Goal: Check status: Check status

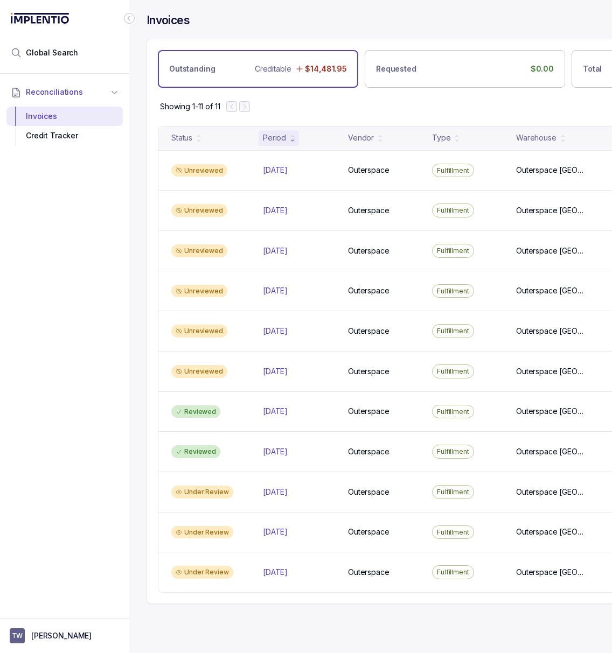
click at [132, 20] on icon "Collapse Icon" at bounding box center [129, 18] width 11 height 11
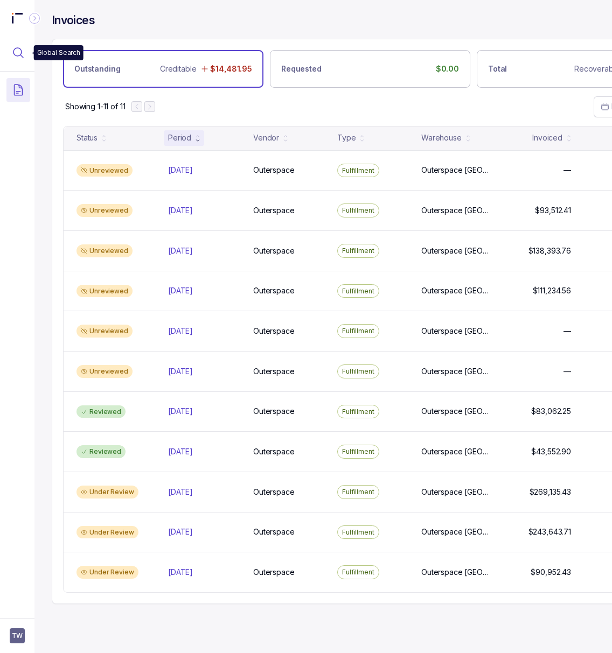
click at [11, 59] on button "Menu Icon Button MagnifyingGlassIcon" at bounding box center [18, 53] width 24 height 24
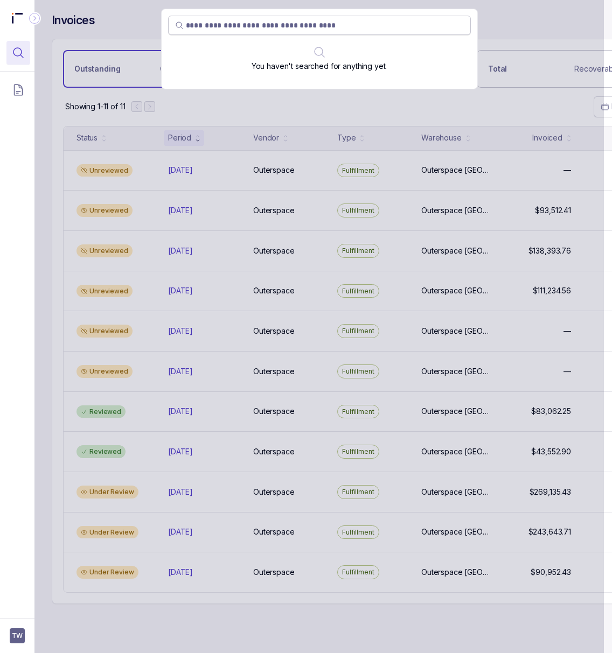
click at [216, 26] on input "search" at bounding box center [325, 25] width 278 height 11
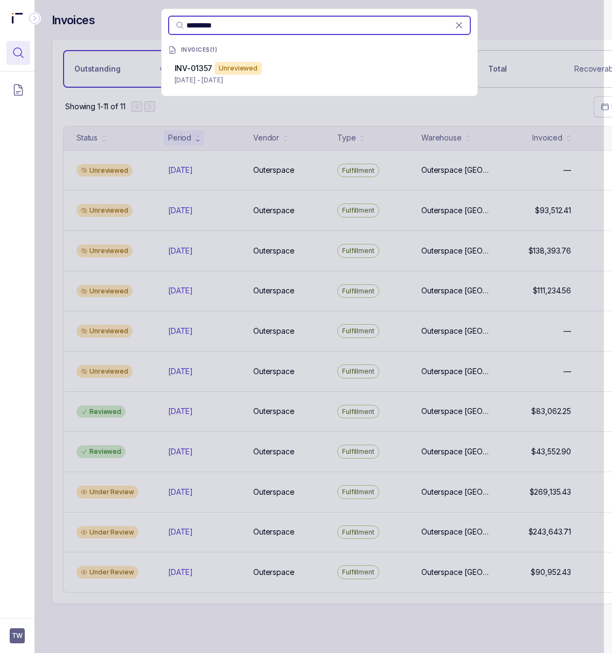
type input "*********"
click at [229, 80] on p "[DATE] - [DATE]" at bounding box center [319, 80] width 290 height 11
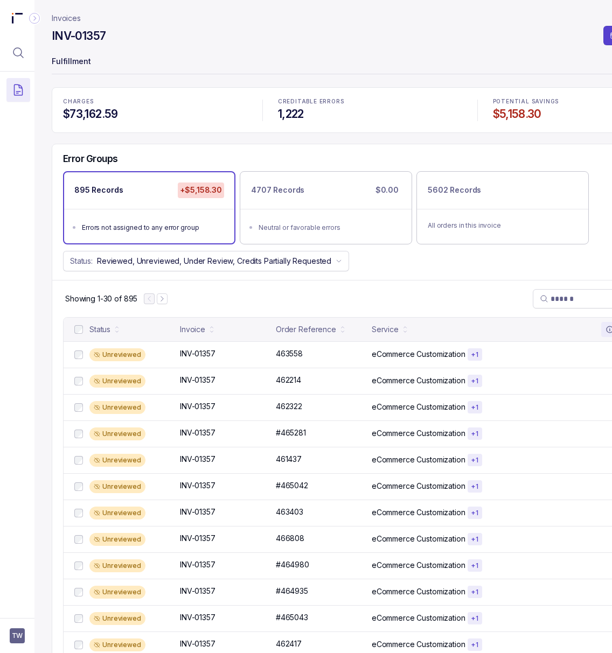
click at [164, 50] on header "Invoices INV-01357 Request Credits Fulfillment" at bounding box center [370, 43] width 637 height 87
click at [296, 356] on p "463558" at bounding box center [289, 354] width 32 height 12
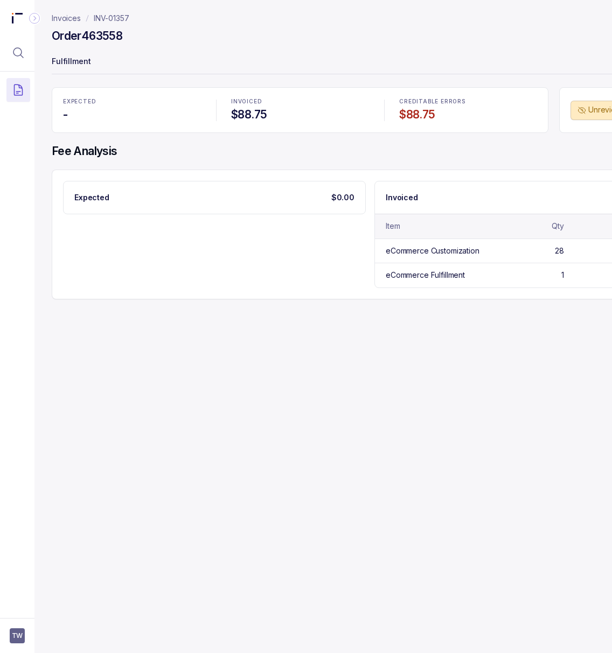
click at [110, 20] on p "INV-01357" at bounding box center [112, 18] width 36 height 11
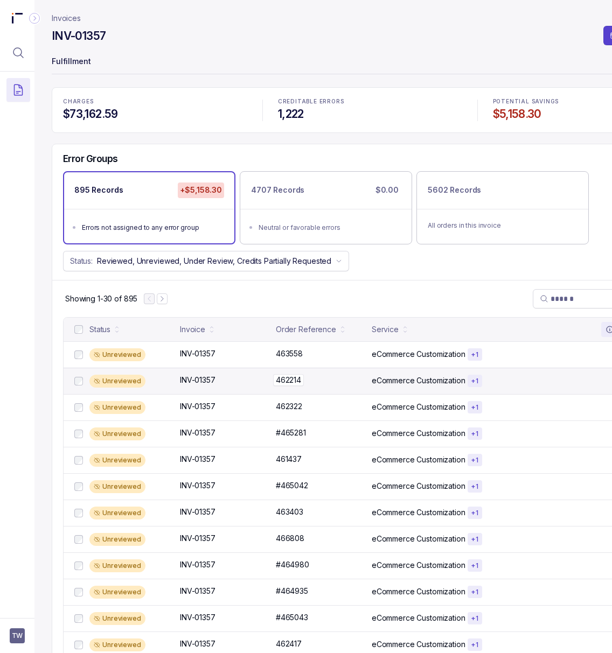
click at [283, 384] on p "462214" at bounding box center [288, 380] width 31 height 12
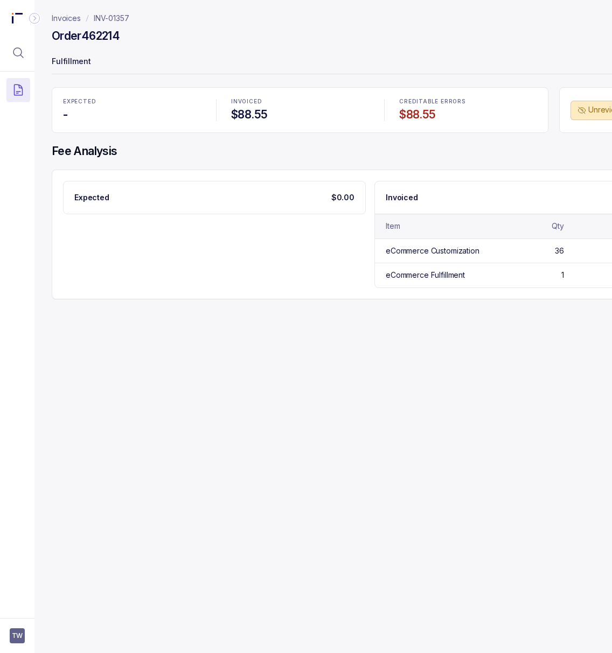
click at [106, 33] on h4 "Order 462214" at bounding box center [86, 36] width 68 height 15
copy h4 "462214"
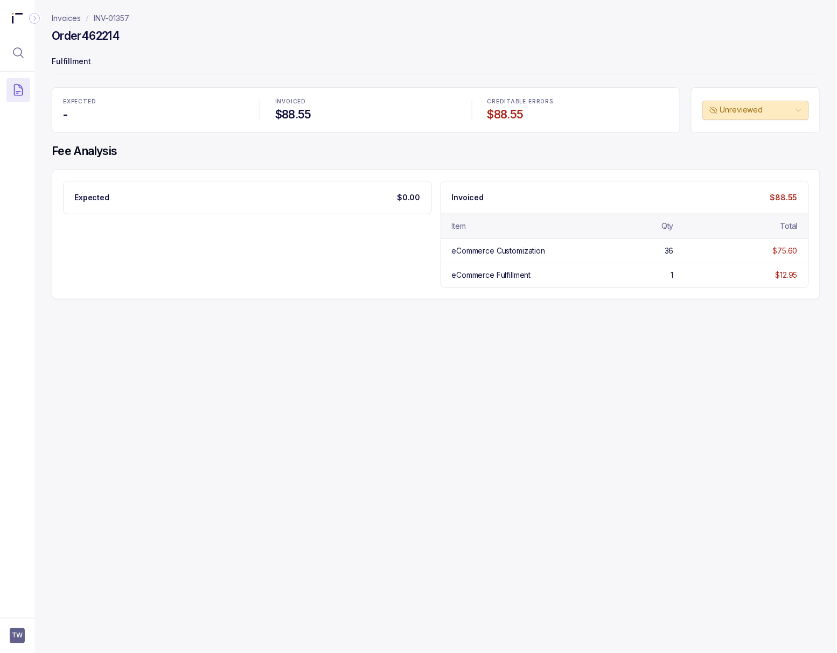
click at [611, 545] on div "Invoices INV-01357 Order 462214 Fulfillment EXPECTED - INVOICED $88.55 CREDITAB…" at bounding box center [431, 326] width 794 height 653
click at [104, 33] on h4 "Order 462214" at bounding box center [86, 36] width 68 height 15
copy h4 "462214"
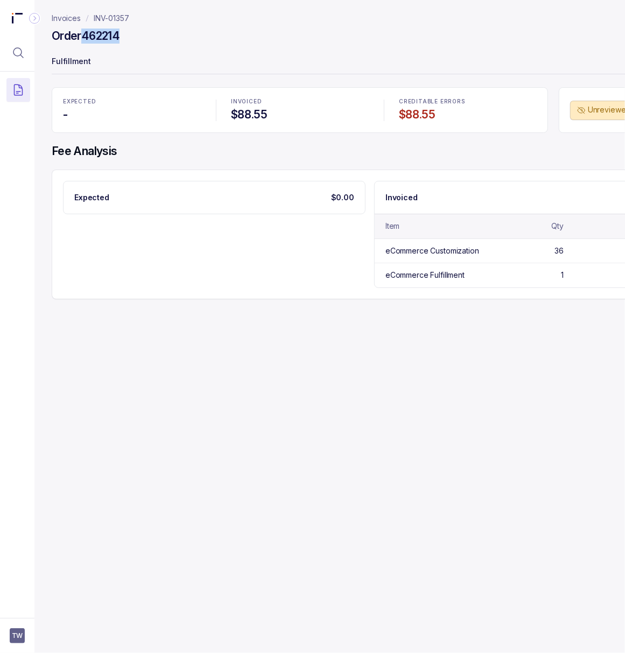
click at [106, 45] on div "Order 462214" at bounding box center [370, 37] width 637 height 19
click at [106, 35] on h4 "Order 462214" at bounding box center [86, 36] width 68 height 15
copy h4 "462214"
drag, startPoint x: 117, startPoint y: 19, endPoint x: 94, endPoint y: 19, distance: 23.2
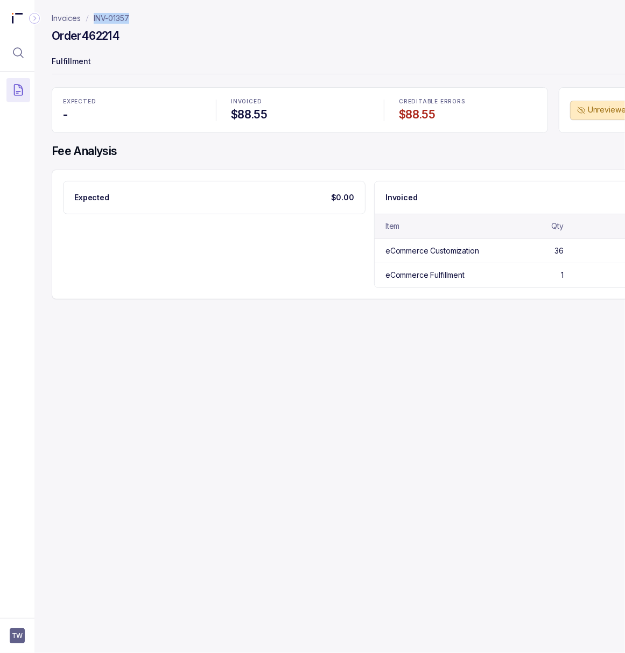
click at [94, 19] on nav "Invoices INV-01357" at bounding box center [370, 18] width 637 height 11
copy p "INV-01357"
click at [100, 31] on h4 "Order 462214" at bounding box center [86, 36] width 68 height 15
copy h4 "462214"
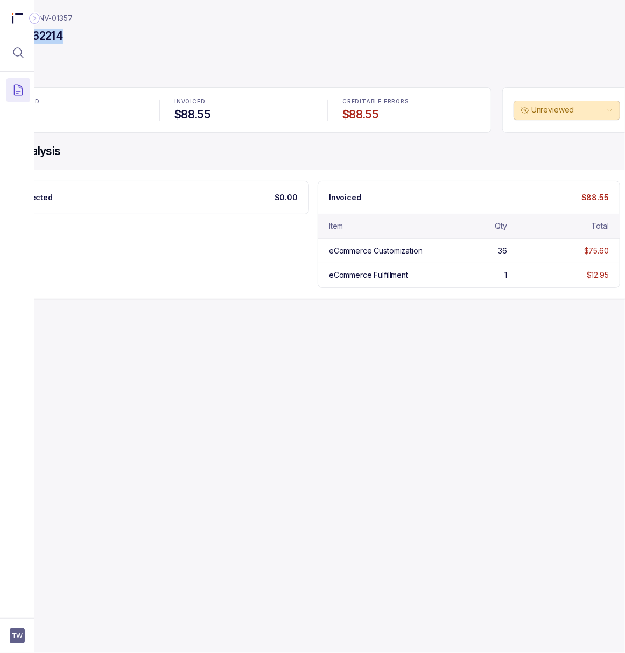
scroll to position [0, 72]
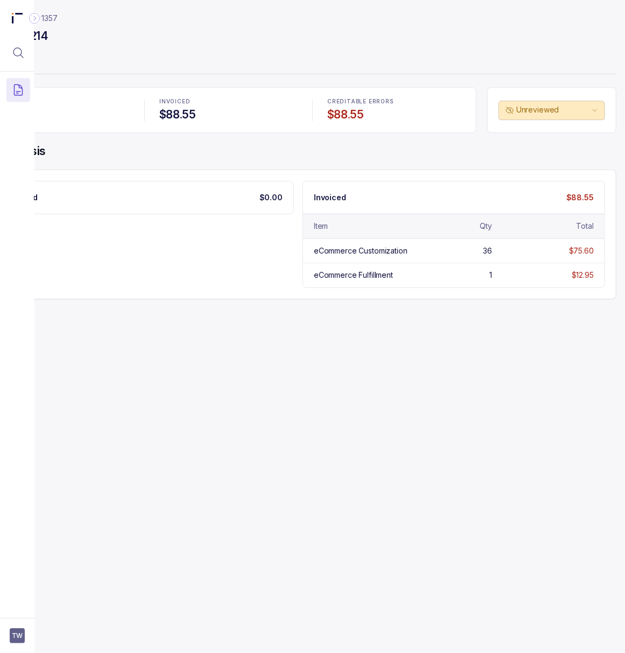
click at [259, 436] on div "Invoices INV-01357 Order 462214 Fulfillment EXPECTED - INVOICED $88.55 CREDITAB…" at bounding box center [294, 326] width 662 height 653
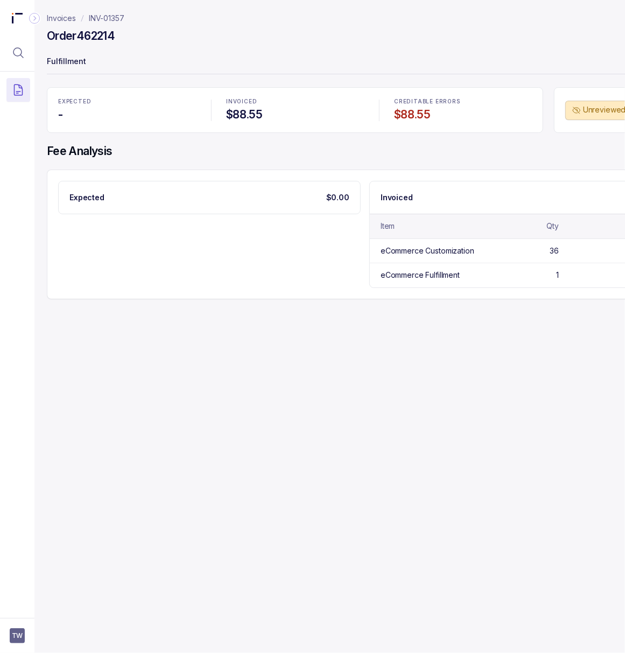
scroll to position [0, 0]
click at [112, 19] on p "INV-01357" at bounding box center [112, 18] width 36 height 11
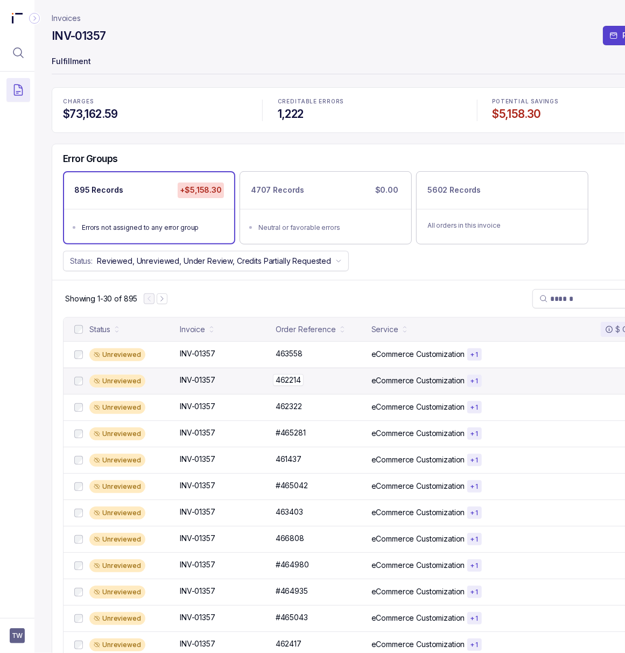
click at [283, 380] on p "462214" at bounding box center [288, 380] width 31 height 12
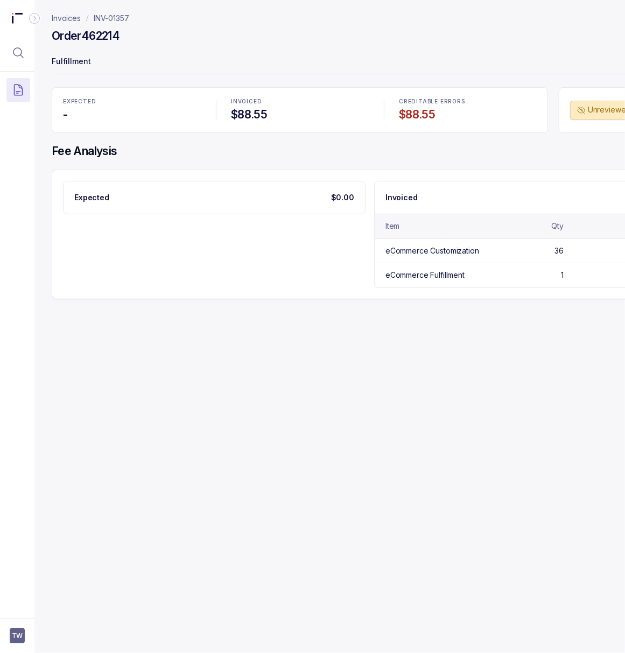
click at [115, 18] on p "INV-01357" at bounding box center [112, 18] width 36 height 11
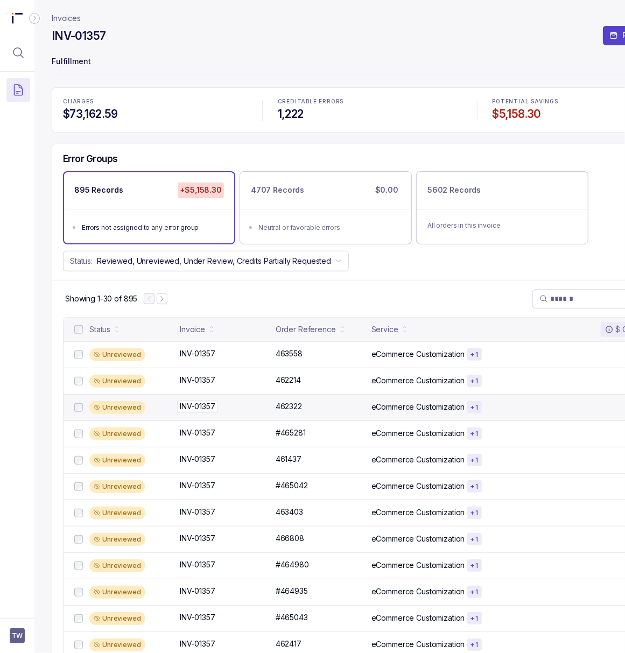
click at [206, 405] on p "INV-01357" at bounding box center [197, 407] width 41 height 12
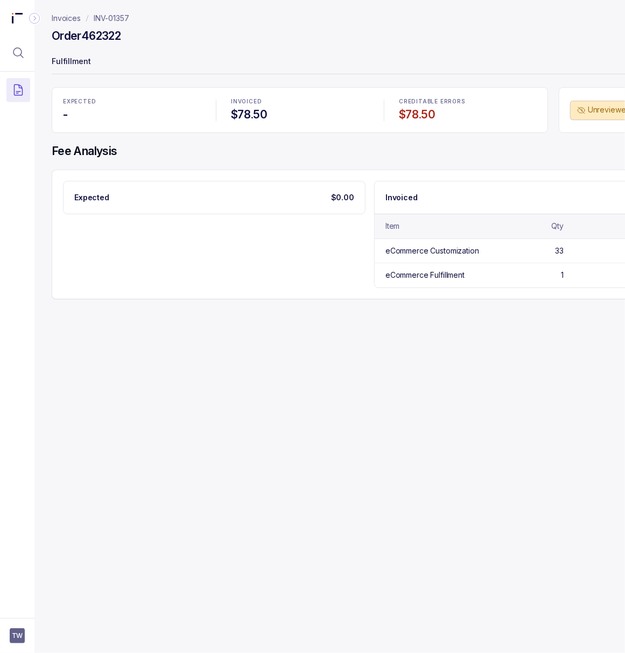
click at [108, 33] on h4 "Order 462322" at bounding box center [86, 36] width 69 height 15
copy h4 "462322"
click at [112, 18] on p "INV-01357" at bounding box center [112, 18] width 36 height 11
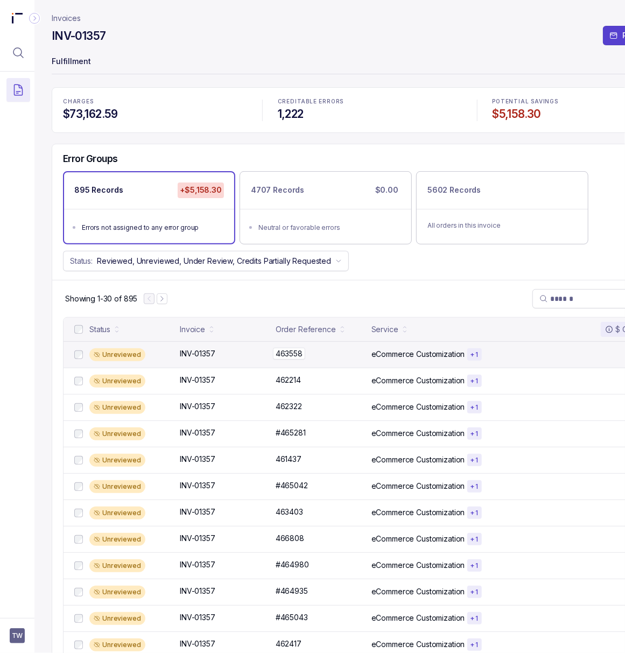
click at [285, 359] on p "463558" at bounding box center [289, 354] width 32 height 12
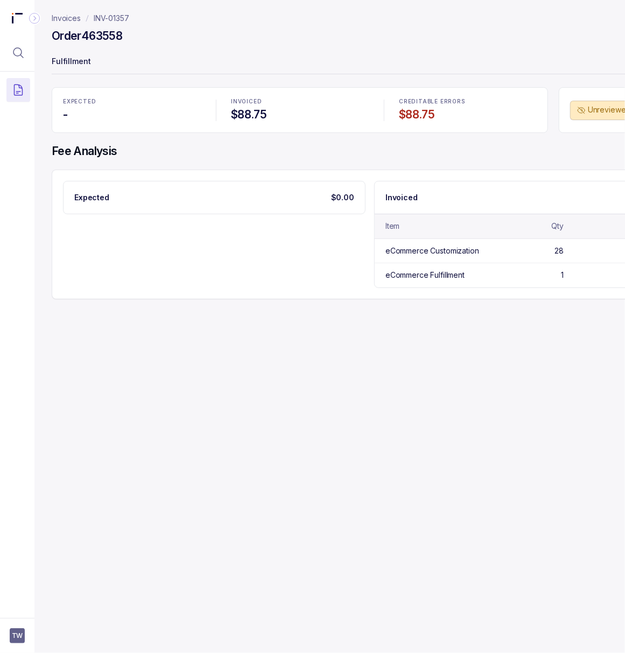
click at [104, 38] on h4 "Order 463558" at bounding box center [87, 36] width 71 height 15
copy h4 "463558"
drag, startPoint x: 137, startPoint y: 20, endPoint x: 93, endPoint y: 19, distance: 44.2
click at [93, 19] on nav "Invoices INV-01357" at bounding box center [370, 18] width 637 height 11
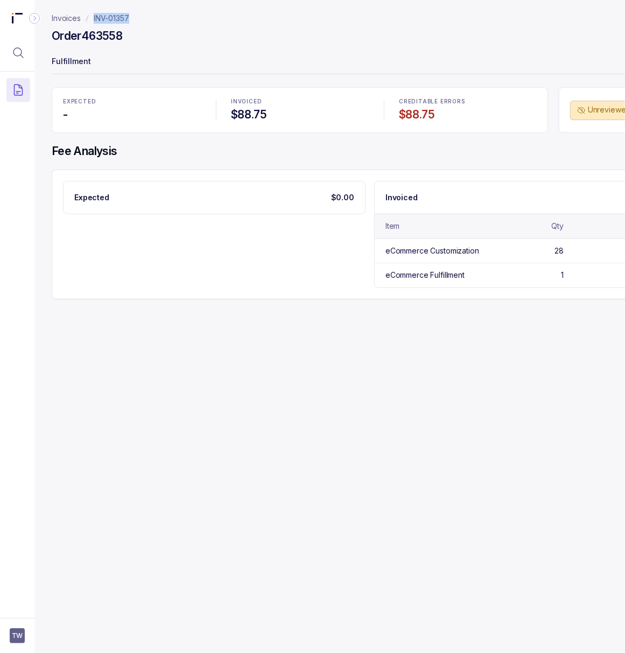
copy p "INV-01357"
click at [111, 37] on h4 "Order 463558" at bounding box center [87, 36] width 71 height 15
click at [117, 15] on p "INV-01357" at bounding box center [112, 18] width 36 height 11
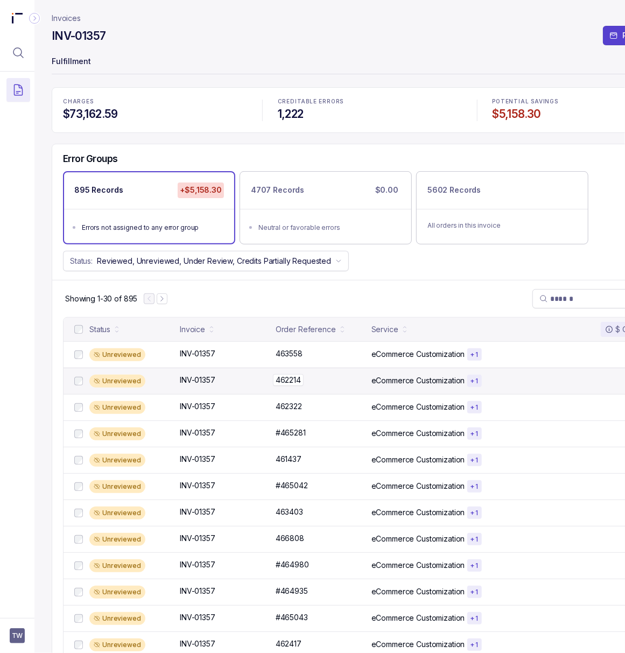
click at [293, 384] on p "462214" at bounding box center [288, 380] width 31 height 12
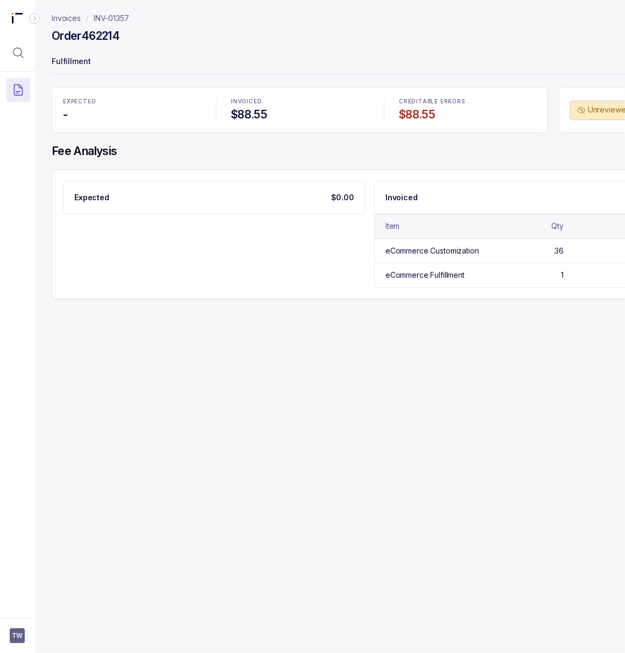
click at [103, 38] on h4 "Order 462214" at bounding box center [86, 36] width 68 height 15
copy h4 "462214"
click at [113, 18] on p "INV-01357" at bounding box center [112, 18] width 36 height 11
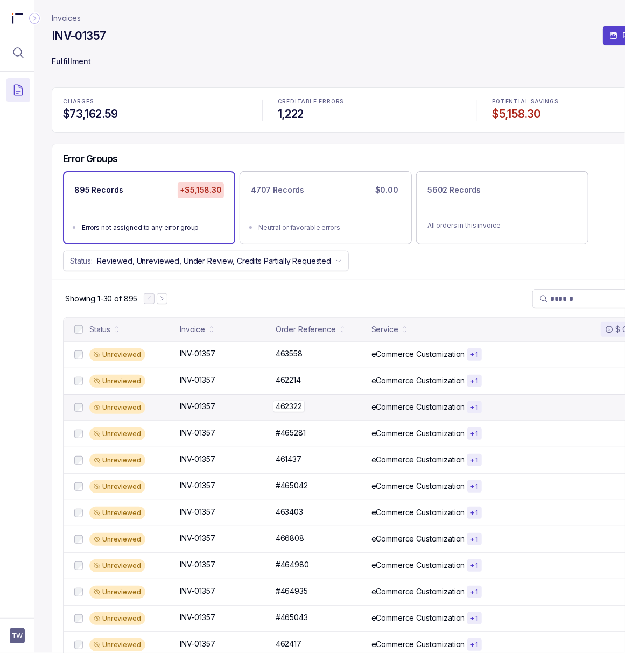
click at [284, 410] on p "462322" at bounding box center [289, 407] width 32 height 12
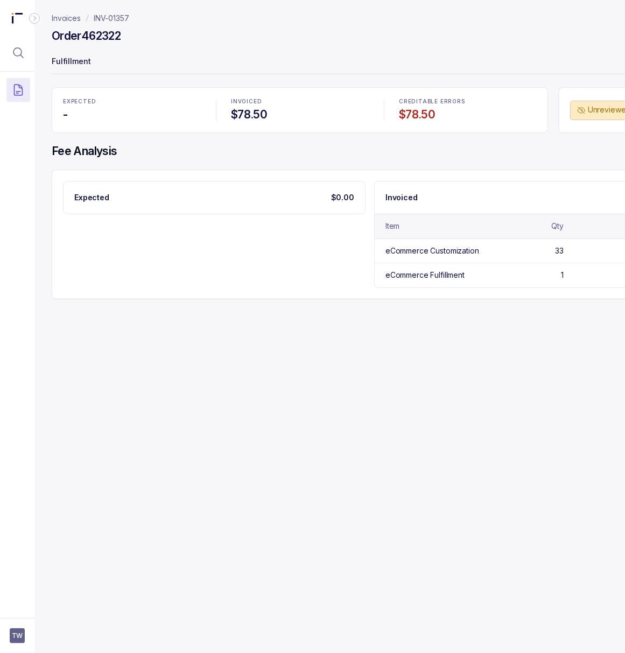
click at [100, 37] on h4 "Order 462322" at bounding box center [86, 36] width 69 height 15
copy h4 "462322"
click at [114, 17] on p "INV-01357" at bounding box center [112, 18] width 36 height 11
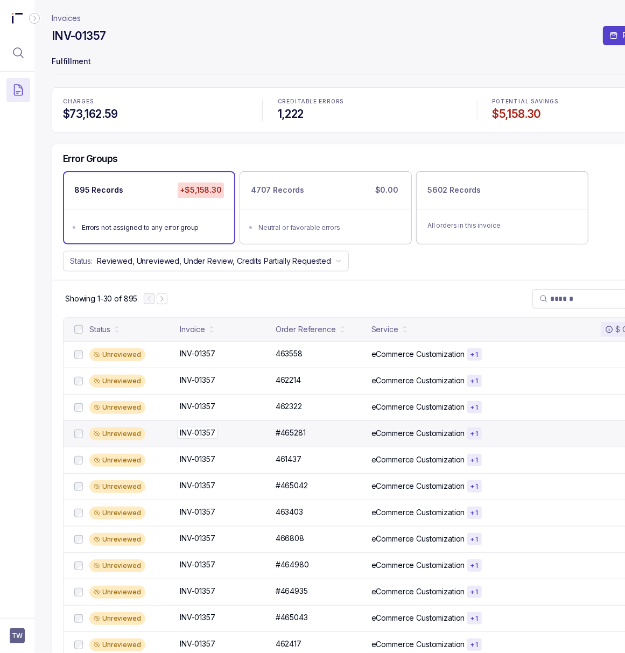
click at [203, 436] on p "INV-01357" at bounding box center [197, 433] width 41 height 12
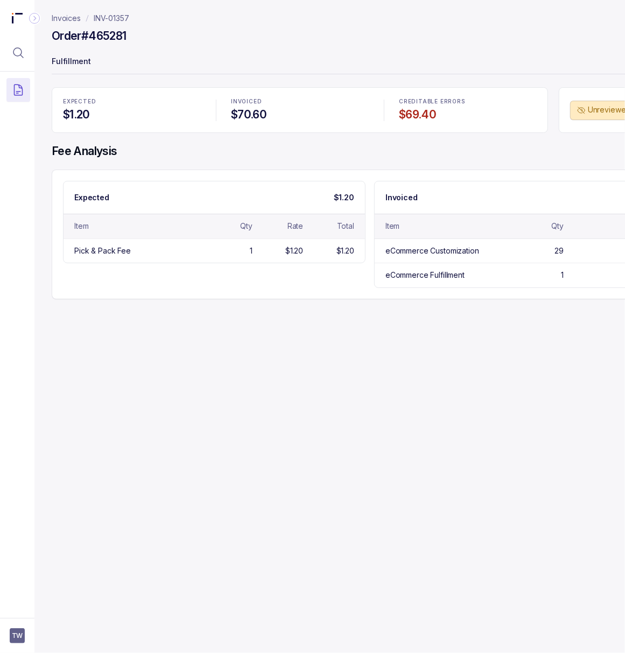
click at [106, 37] on h4 "Order #465281" at bounding box center [89, 36] width 74 height 15
click at [97, 37] on h4 "Order #465281" at bounding box center [89, 36] width 74 height 15
click at [95, 37] on h4 "Order #465281" at bounding box center [89, 36] width 74 height 15
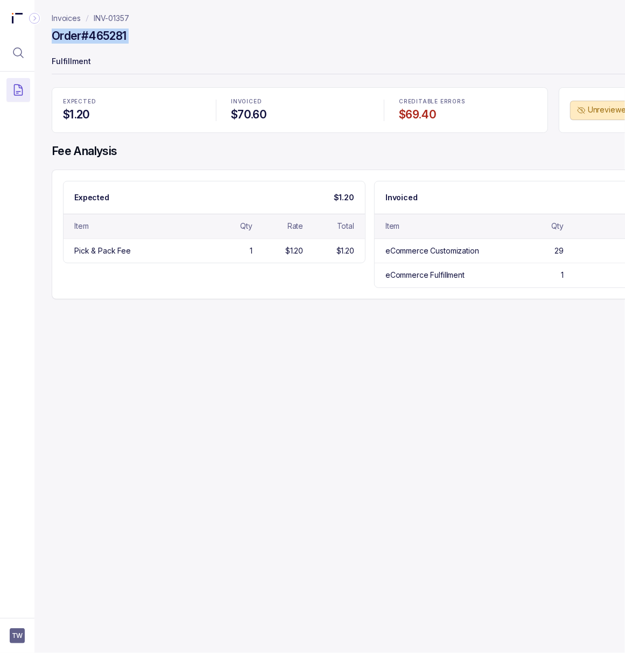
click at [95, 37] on h4 "Order #465281" at bounding box center [89, 36] width 74 height 15
click at [80, 37] on h4 "Order #465281" at bounding box center [89, 36] width 74 height 15
drag, startPoint x: 82, startPoint y: 35, endPoint x: 152, endPoint y: 36, distance: 69.5
click at [152, 36] on div "Order #465281" at bounding box center [370, 37] width 637 height 19
click at [109, 16] on p "INV-01357" at bounding box center [112, 18] width 36 height 11
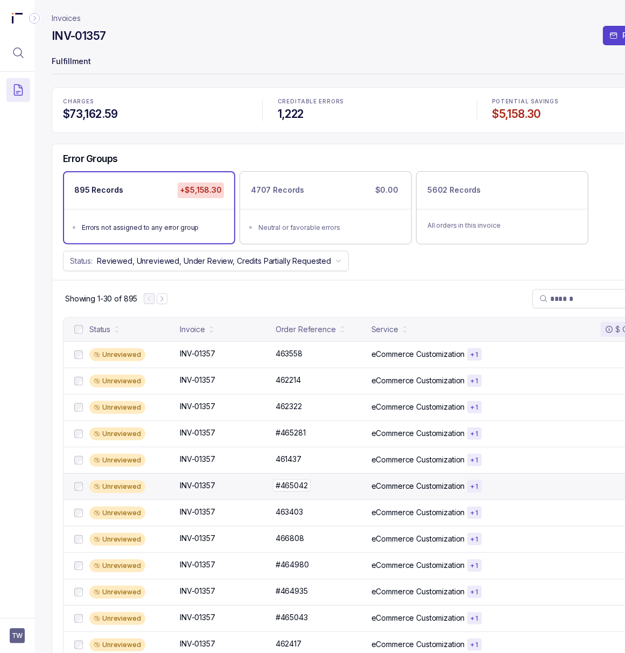
click at [300, 489] on p "#465042" at bounding box center [292, 486] width 38 height 12
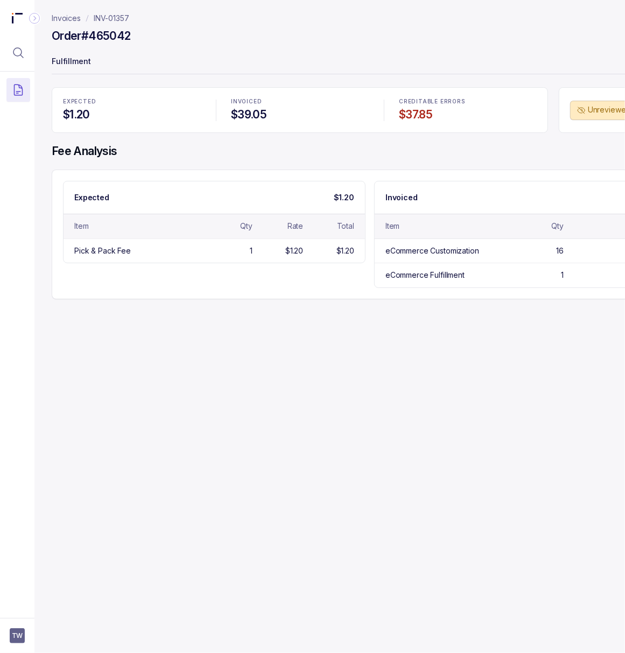
click at [111, 18] on p "INV-01357" at bounding box center [112, 18] width 36 height 11
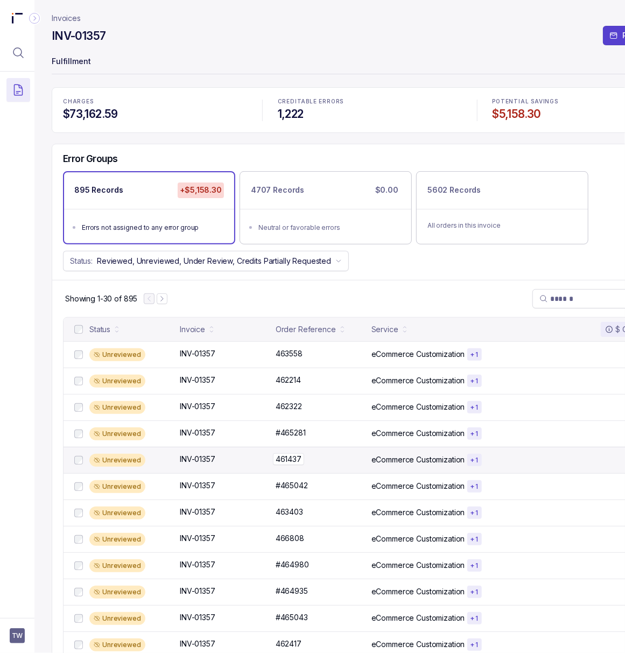
click at [287, 463] on p "461437" at bounding box center [288, 459] width 31 height 12
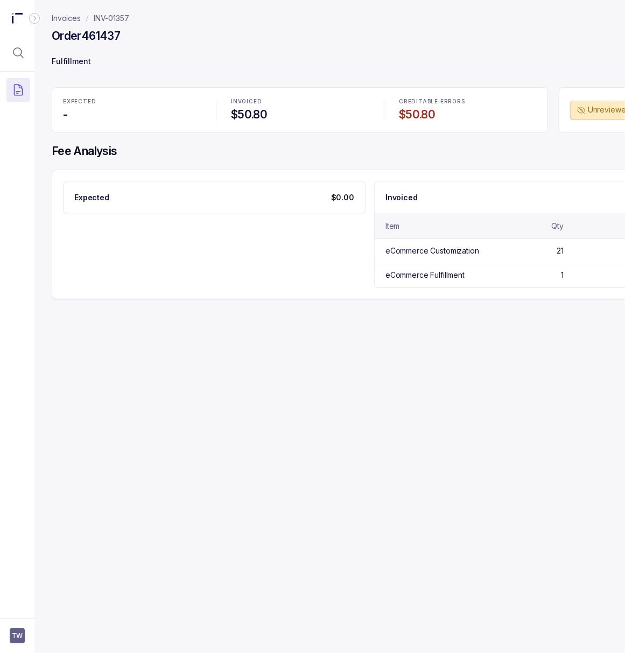
click at [108, 13] on p "INV-01357" at bounding box center [112, 18] width 36 height 11
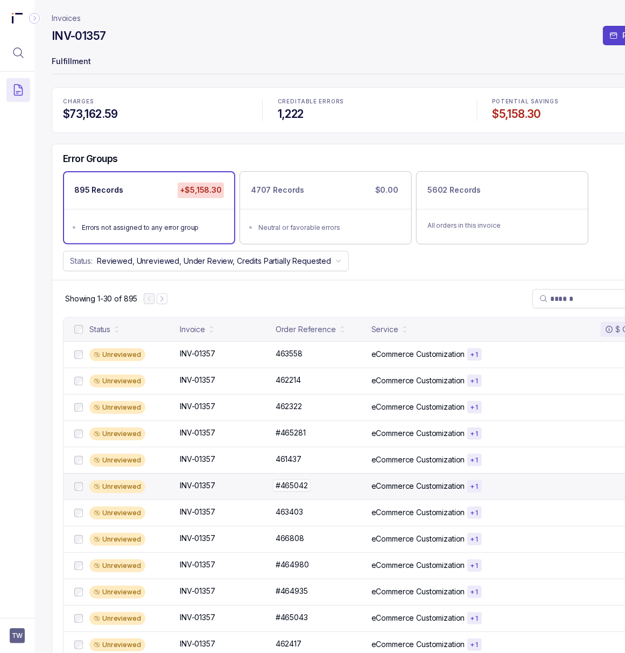
click at [289, 484] on p "#465042" at bounding box center [292, 486] width 38 height 12
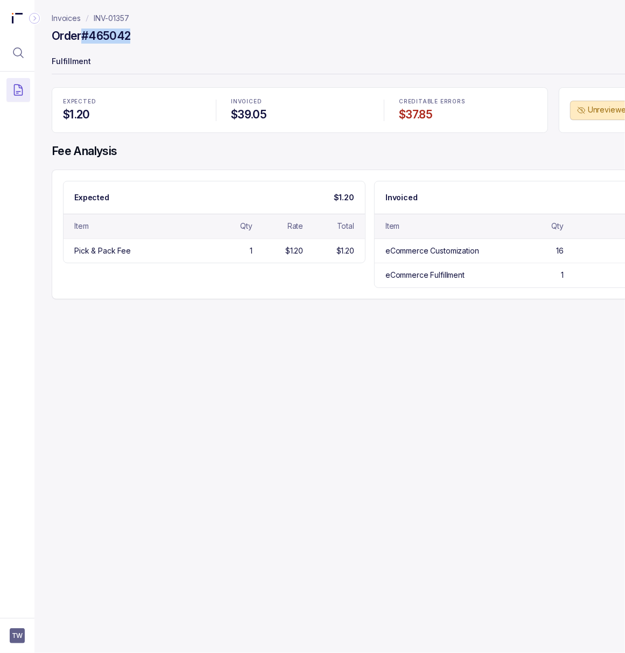
drag, startPoint x: 84, startPoint y: 32, endPoint x: 171, endPoint y: 33, distance: 86.7
click at [171, 33] on div "Order #465042" at bounding box center [370, 37] width 637 height 19
click at [69, 18] on p "Invoices" at bounding box center [66, 18] width 29 height 11
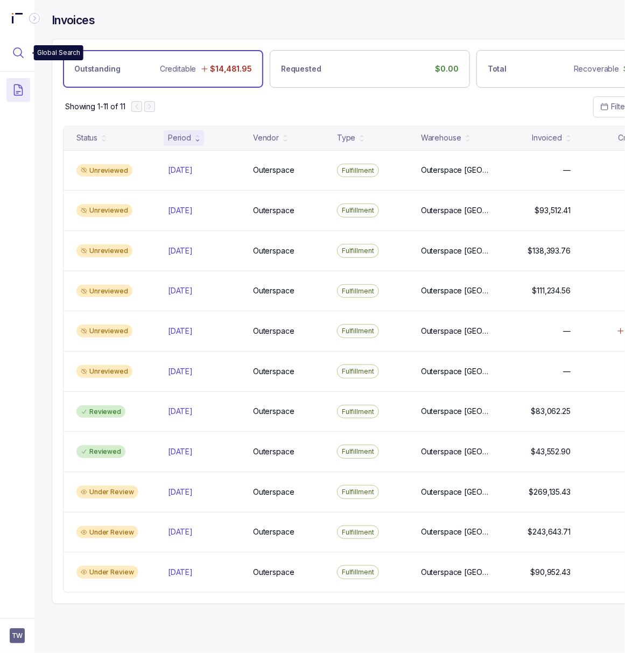
click at [13, 56] on icon "Menu Icon Button MagnifyingGlassIcon" at bounding box center [18, 52] width 13 height 13
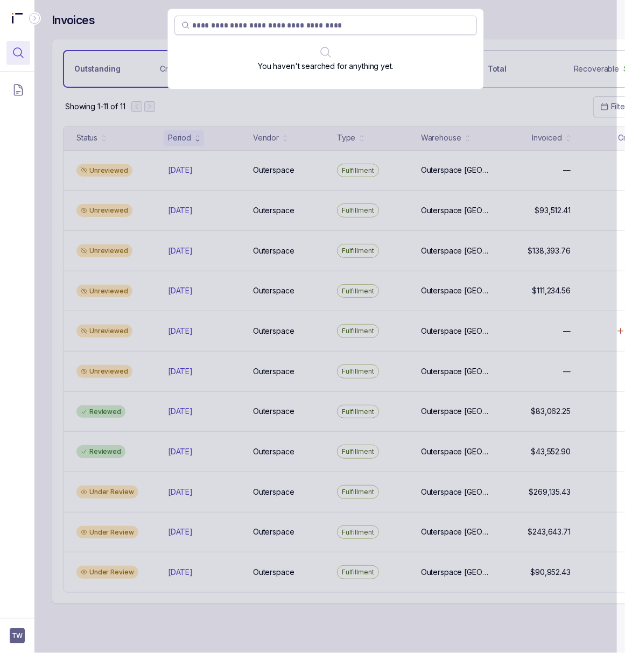
click at [223, 25] on input "search" at bounding box center [331, 25] width 278 height 11
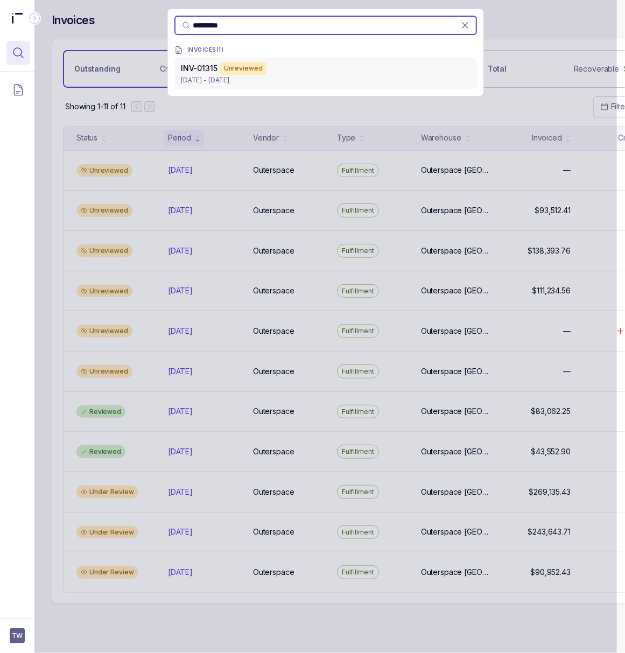
type input "*********"
click at [191, 78] on p "[DATE] - [DATE]" at bounding box center [326, 80] width 290 height 11
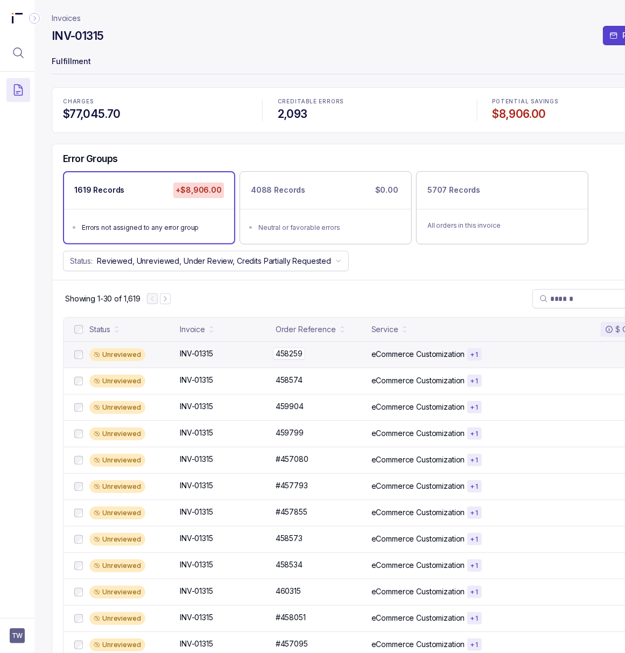
click at [285, 356] on p "458259" at bounding box center [289, 354] width 32 height 12
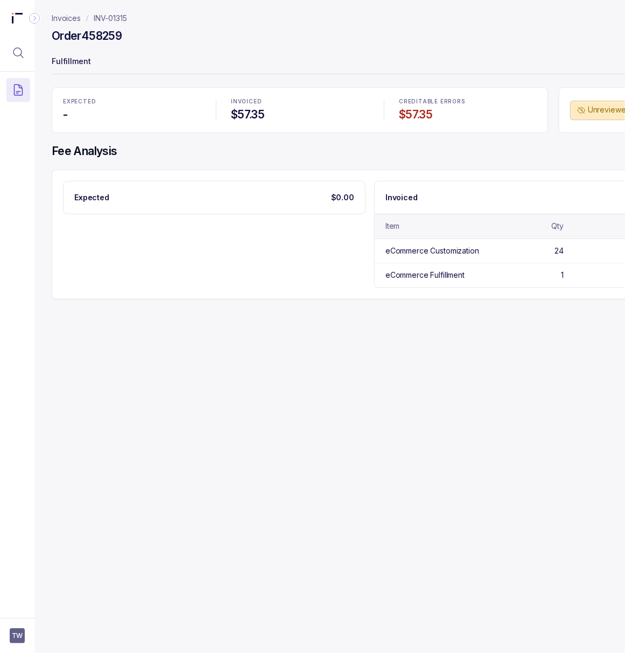
click at [113, 35] on h4 "Order 458259" at bounding box center [87, 36] width 70 height 15
click at [107, 20] on p "INV-01315" at bounding box center [110, 18] width 33 height 11
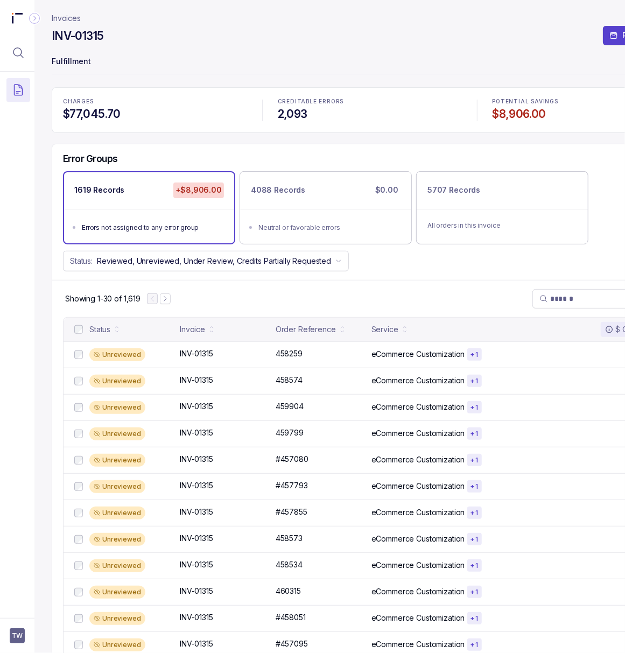
click at [99, 37] on h4 "INV-01315" at bounding box center [78, 36] width 52 height 15
click at [284, 354] on p "458259" at bounding box center [289, 354] width 32 height 12
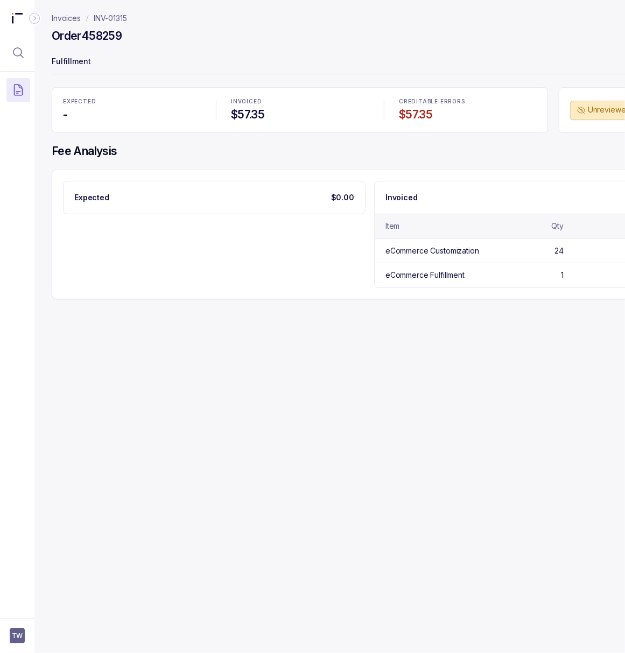
click at [108, 20] on p "INV-01315" at bounding box center [110, 18] width 33 height 11
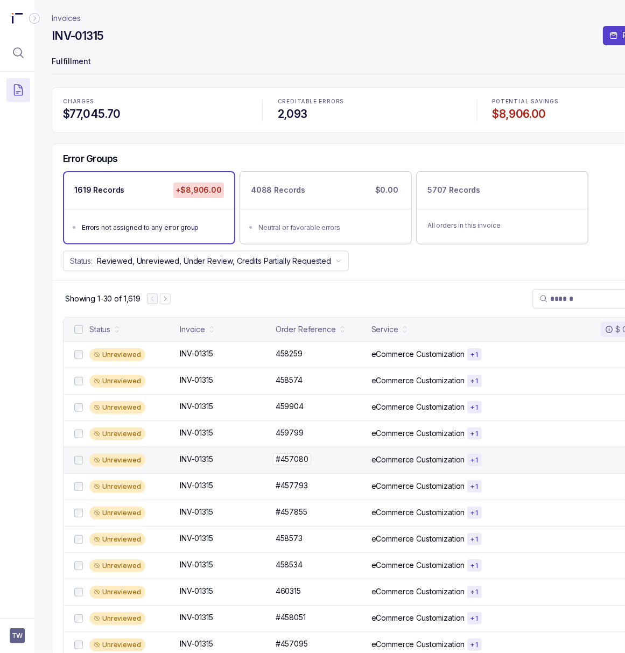
click at [281, 462] on p "#457080" at bounding box center [292, 459] width 38 height 12
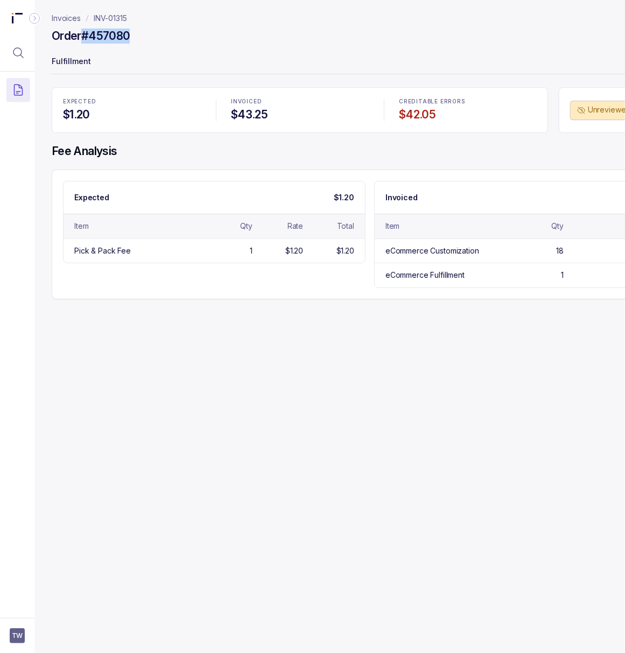
drag, startPoint x: 84, startPoint y: 33, endPoint x: 145, endPoint y: 37, distance: 61.5
click at [145, 37] on div "Order #457080" at bounding box center [370, 37] width 637 height 19
click at [112, 15] on p "INV-01315" at bounding box center [110, 18] width 33 height 11
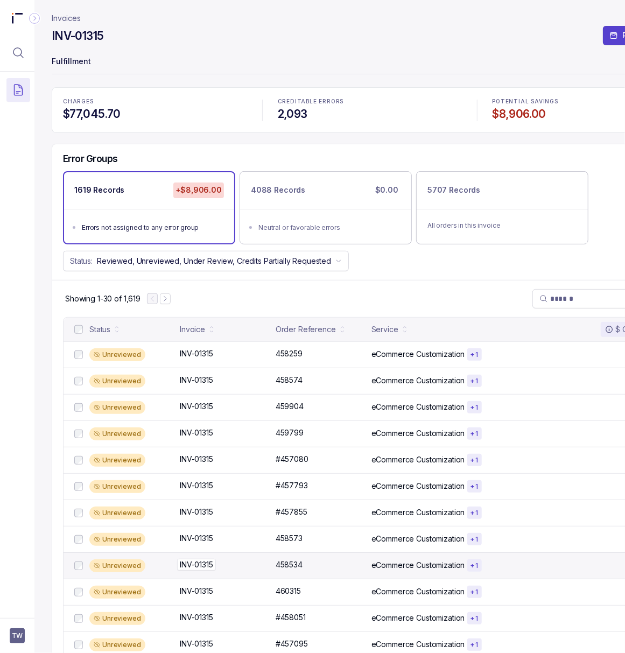
click at [194, 567] on p "INV-01315" at bounding box center [196, 565] width 39 height 12
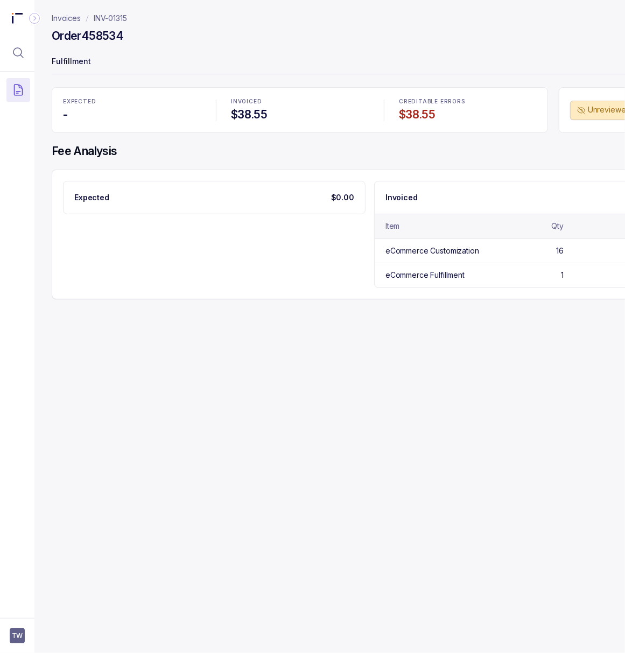
click at [97, 34] on h4 "Order 458534" at bounding box center [88, 36] width 72 height 15
click at [104, 20] on p "INV-01315" at bounding box center [110, 18] width 33 height 11
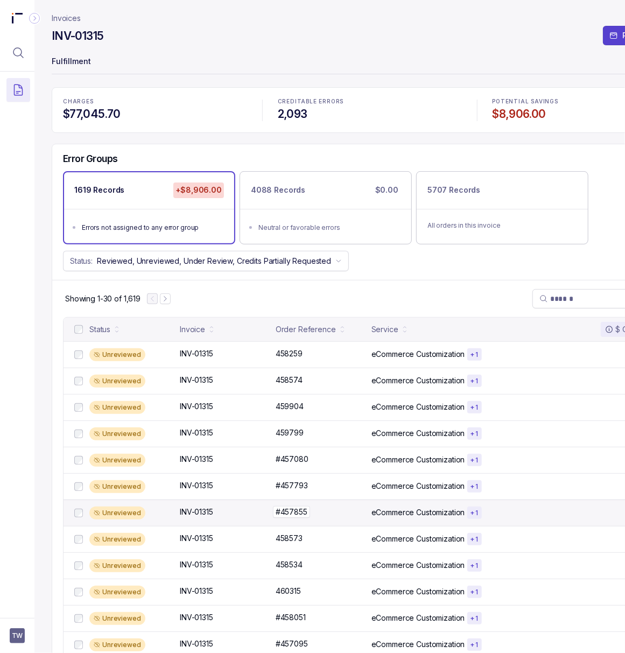
click at [287, 518] on p "#457855" at bounding box center [291, 512] width 37 height 12
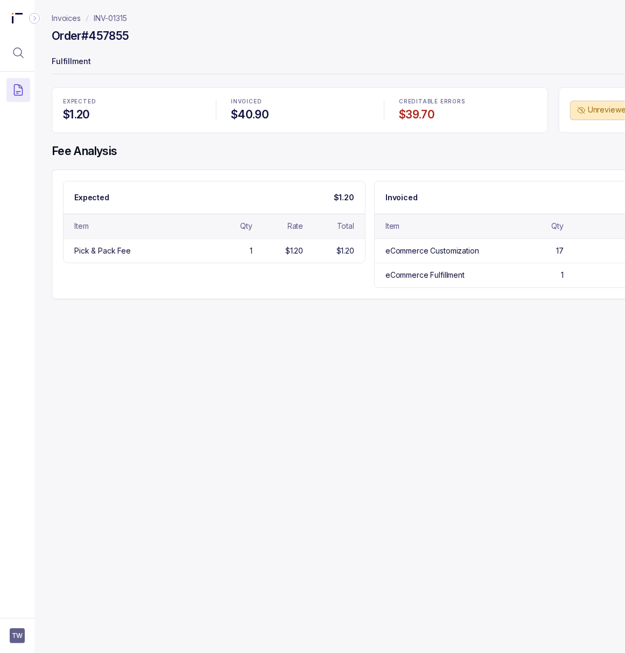
click at [106, 36] on h4 "Order #457855" at bounding box center [90, 36] width 77 height 15
click at [86, 35] on h4 "Order #457855" at bounding box center [90, 36] width 77 height 15
click at [79, 34] on h4 "Order #457855" at bounding box center [90, 36] width 77 height 15
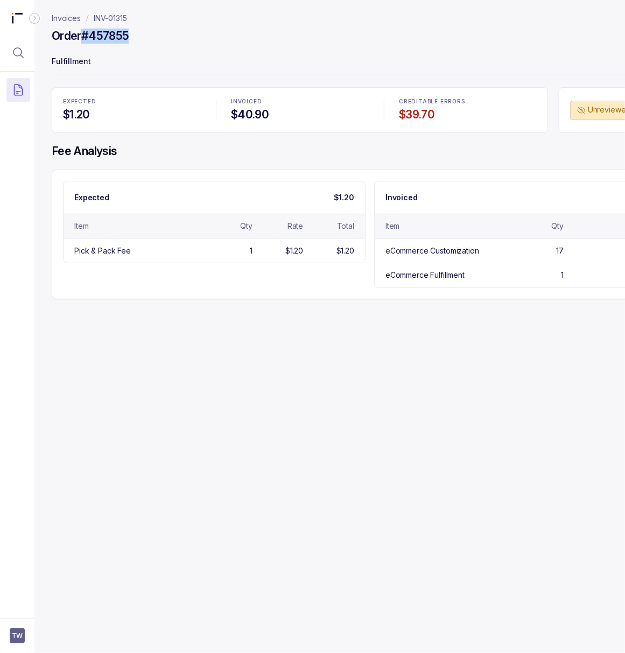
drag, startPoint x: 84, startPoint y: 34, endPoint x: 137, endPoint y: 33, distance: 52.8
click at [137, 33] on div "Order #457855" at bounding box center [370, 37] width 637 height 19
click at [107, 18] on p "INV-01315" at bounding box center [110, 18] width 33 height 11
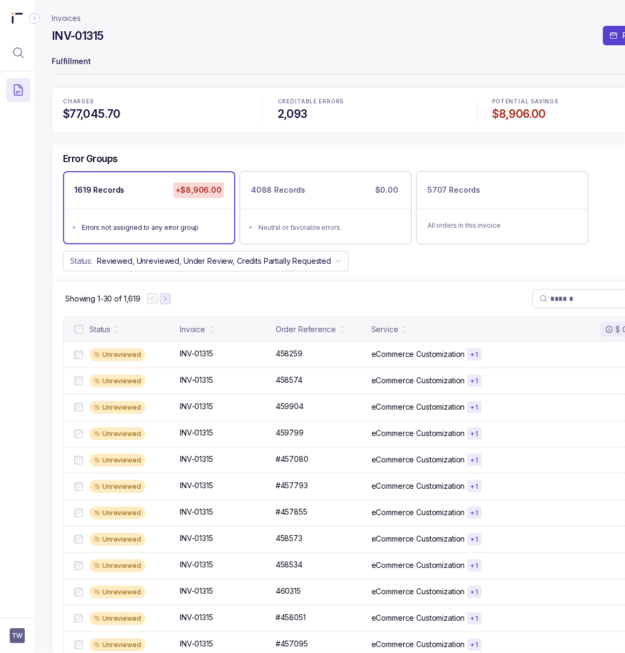
click at [169, 302] on icon "Next Page" at bounding box center [166, 299] width 8 height 8
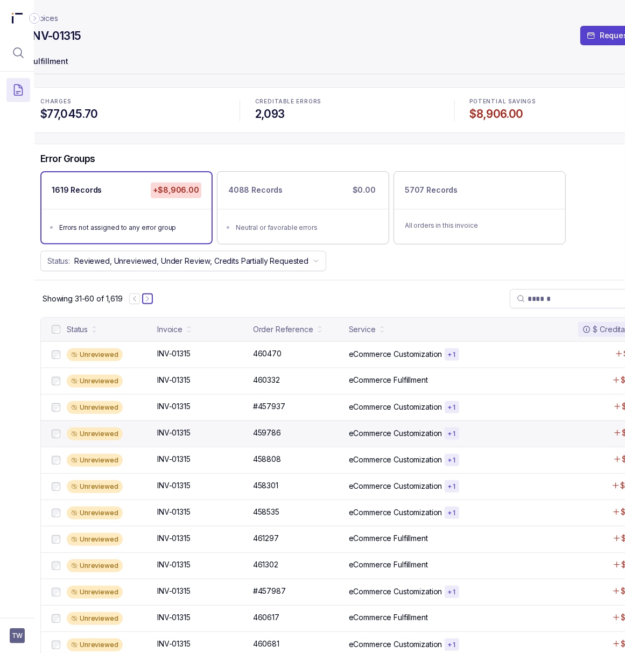
scroll to position [0, 82]
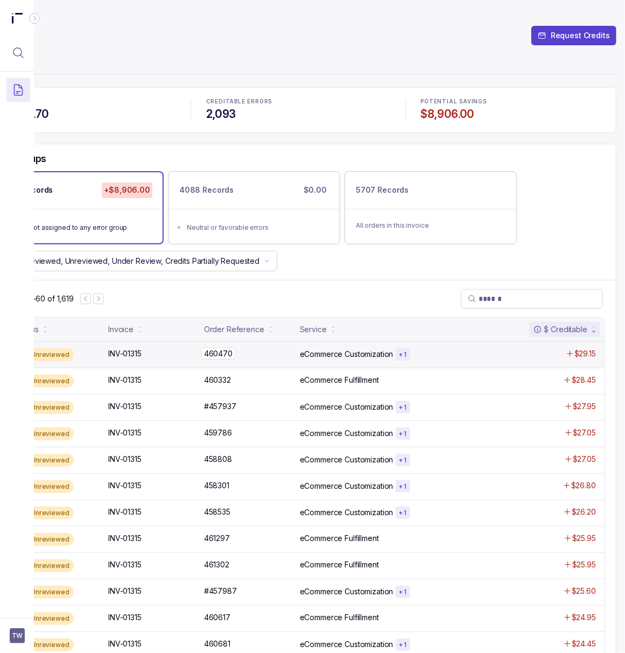
click at [201, 358] on p "460470" at bounding box center [218, 354] width 34 height 12
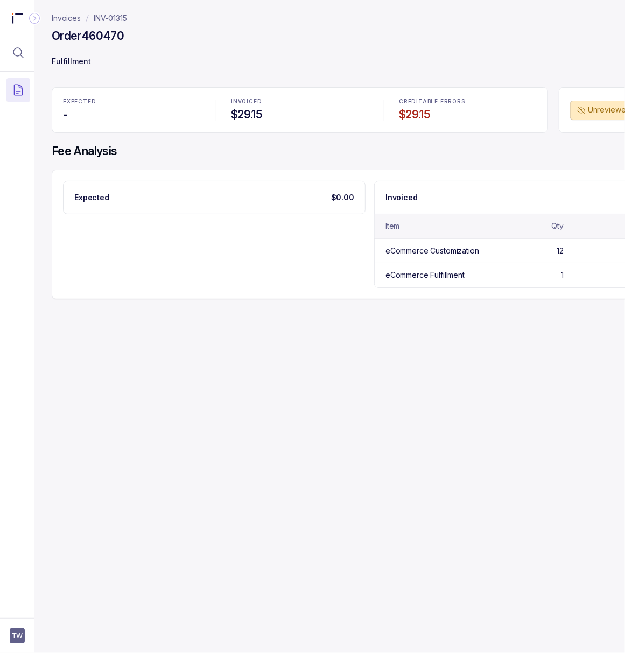
click at [108, 32] on h4 "Order 460470" at bounding box center [88, 36] width 72 height 15
click at [22, 638] on span "TW" at bounding box center [17, 635] width 15 height 15
click at [32, 620] on li "Logout" at bounding box center [64, 612] width 111 height 17
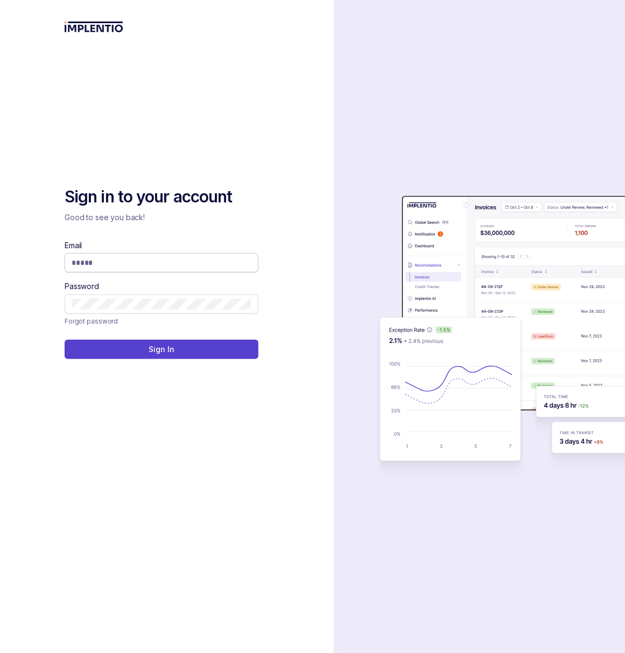
click at [99, 266] on input "Email" at bounding box center [162, 262] width 180 height 11
type input "*"
type input "**********"
